Goal: Task Accomplishment & Management: Use online tool/utility

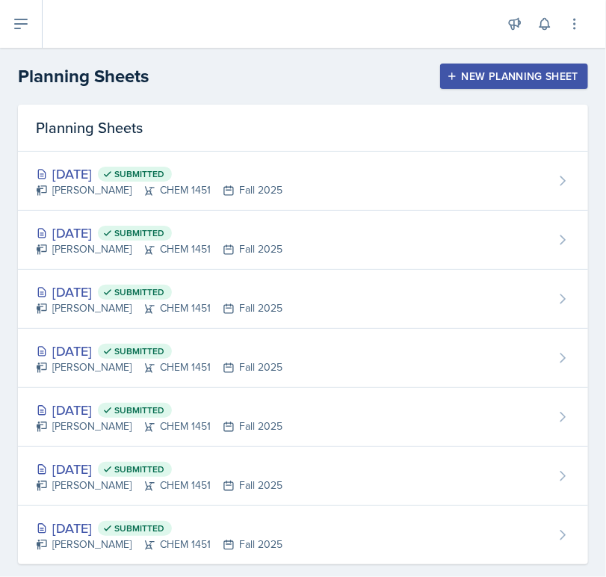
click at [515, 74] on div "New Planning Sheet" at bounding box center [514, 76] width 129 height 12
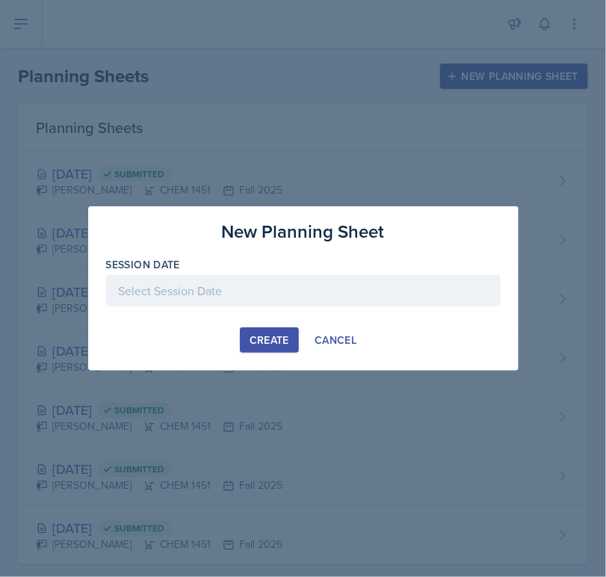
click at [347, 297] on div at bounding box center [303, 290] width 395 height 31
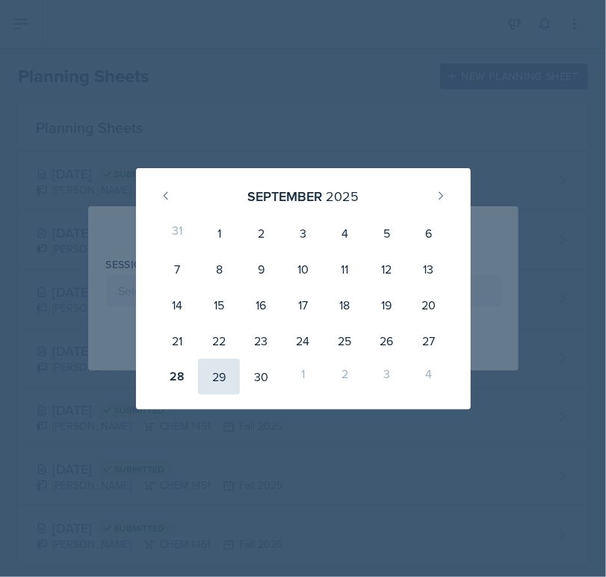
click at [226, 361] on div "29" at bounding box center [219, 377] width 42 height 36
type input "[DATE]"
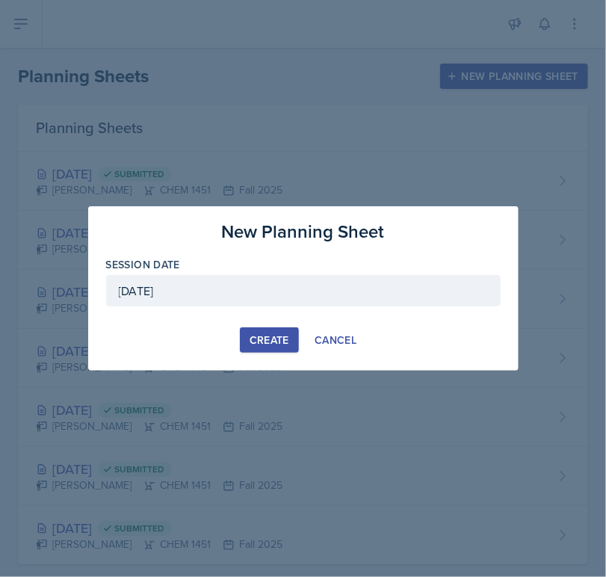
click at [263, 336] on div "Create" at bounding box center [270, 340] width 40 height 12
